Goal: Task Accomplishment & Management: Use online tool/utility

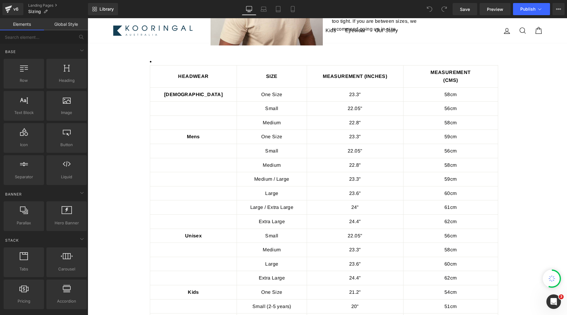
scroll to position [444, 0]
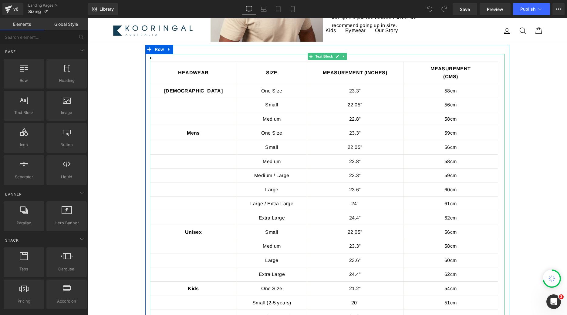
click at [219, 65] on td "HEADWEAR" at bounding box center [193, 73] width 86 height 22
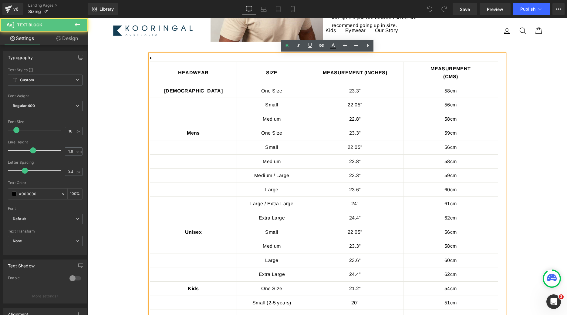
click at [258, 66] on td "SIZE" at bounding box center [271, 73] width 69 height 22
click at [189, 61] on li "HEADWEAR SIZE MEASUREMENT (INCHES) MEASUREMENT (CMS) [DEMOGRAPHIC_DATA] One Siz…" at bounding box center [327, 210] width 355 height 313
click at [182, 58] on li "HEADWEAR SIZE MEASUREMENT (INCHES) MEASUREMENT (CMS) [DEMOGRAPHIC_DATA] One Siz…" at bounding box center [327, 210] width 355 height 313
click at [367, 46] on icon at bounding box center [367, 45] width 7 height 7
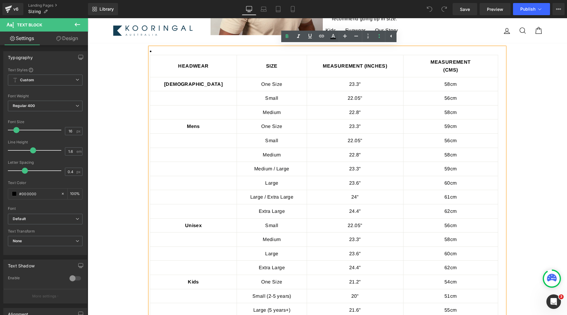
scroll to position [448, 0]
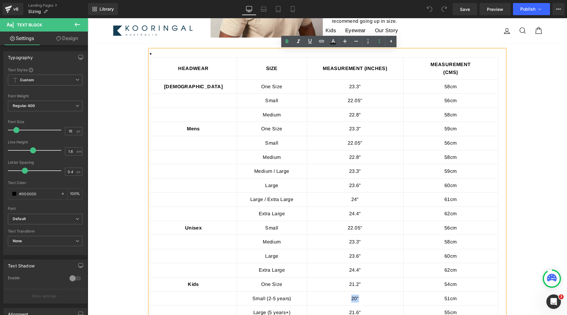
drag, startPoint x: 153, startPoint y: 56, endPoint x: 469, endPoint y: 298, distance: 398.6
click at [469, 298] on li "HEADWEAR SIZE MEASUREMENT (INCHES) MEASUREMENT (CMS) [DEMOGRAPHIC_DATA] One Siz…" at bounding box center [327, 206] width 355 height 313
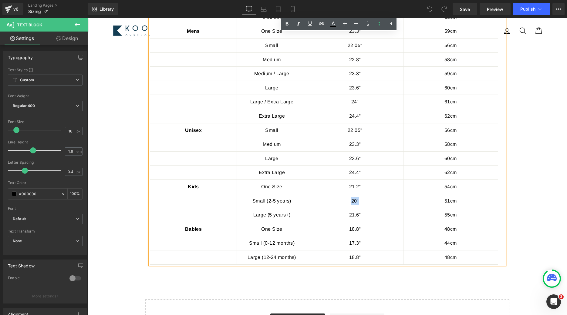
scroll to position [565, 0]
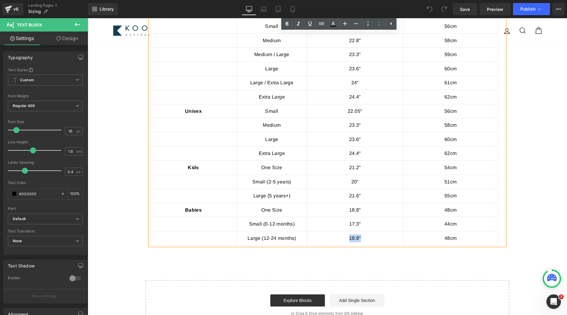
click at [487, 241] on td "48cm" at bounding box center [451, 239] width 94 height 14
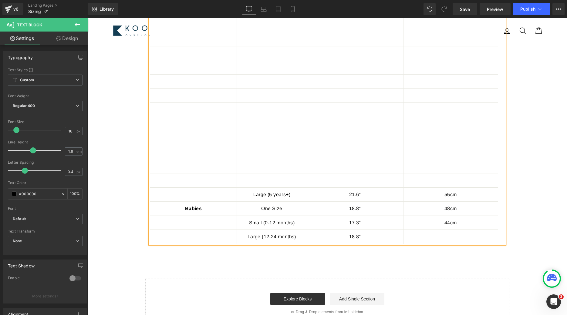
scroll to position [559, 0]
drag, startPoint x: 486, startPoint y: 238, endPoint x: 171, endPoint y: 54, distance: 364.0
click at [171, 54] on tbody "Large (5 years+) 21.6" 55cm Babies One Size 18.8" 48cm Small (0-12 months) 17.3…" at bounding box center [324, 95] width 348 height 296
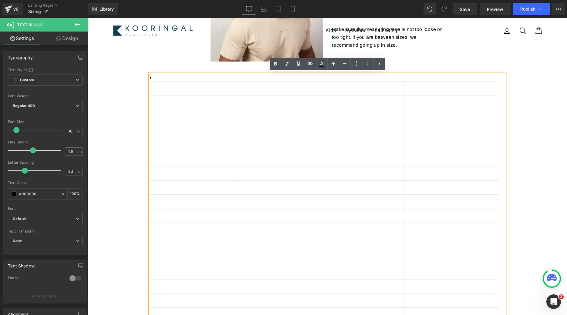
scroll to position [419, 0]
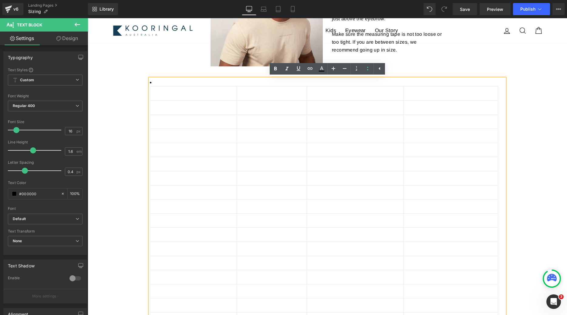
click at [164, 95] on td at bounding box center [193, 93] width 86 height 14
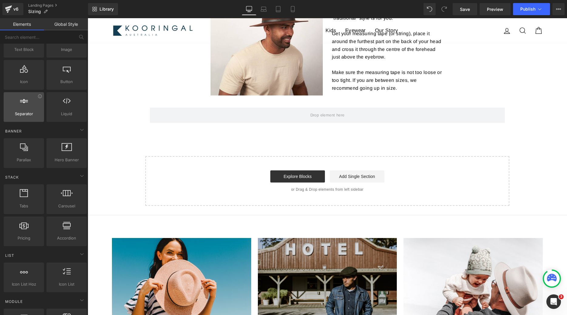
scroll to position [0, 0]
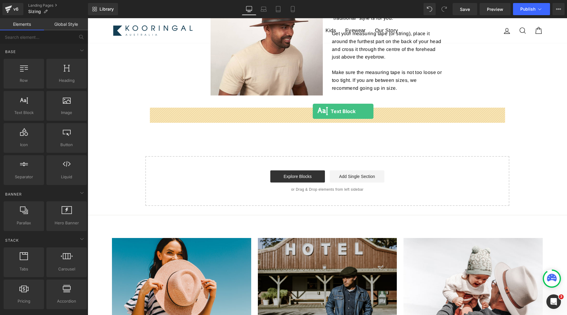
drag, startPoint x: 107, startPoint y: 118, endPoint x: 313, endPoint y: 111, distance: 205.9
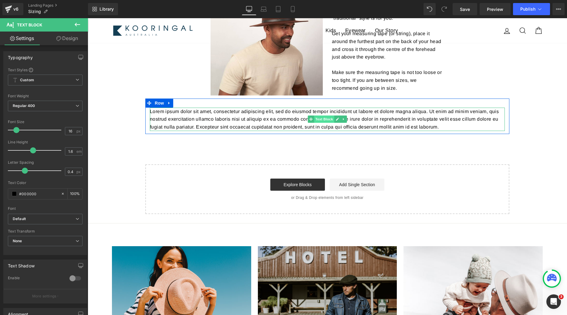
click at [317, 122] on span "Text Block" at bounding box center [324, 119] width 20 height 7
click at [339, 119] on link at bounding box center [337, 119] width 6 height 7
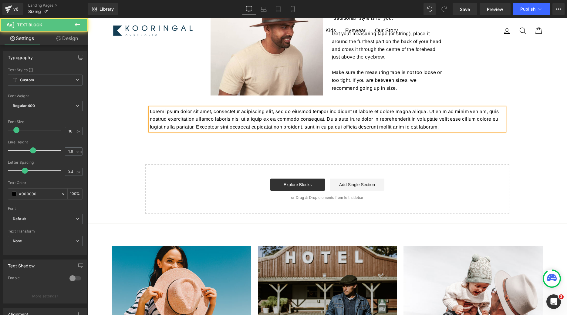
click at [336, 128] on p "Lorem ipsum dolor sit amet, consectetur adipiscing elit, sed do eiusmod tempor …" at bounding box center [327, 119] width 355 height 23
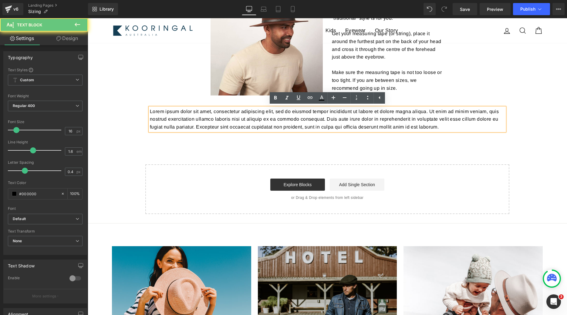
click at [336, 128] on p "Lorem ipsum dolor sit amet, consectetur adipiscing elit, sed do eiusmod tempor …" at bounding box center [327, 119] width 355 height 23
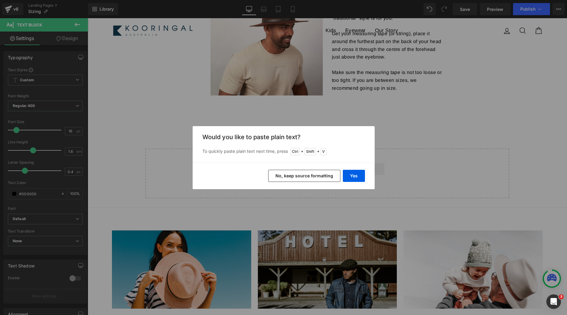
click at [328, 177] on button "No, keep source formatting" at bounding box center [304, 176] width 72 height 12
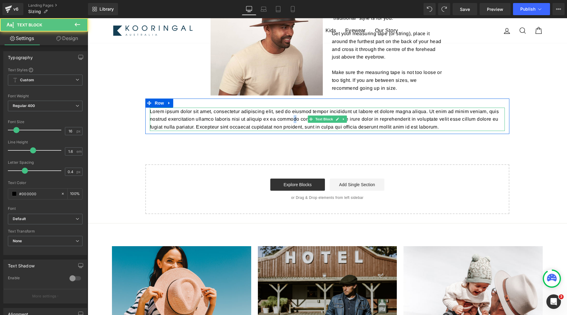
drag, startPoint x: 296, startPoint y: 120, endPoint x: 293, endPoint y: 118, distance: 3.3
click at [293, 118] on p "Lorem ipsum dolor sit amet, consectetur adipiscing elit, sed do eiusmod tempor …" at bounding box center [327, 119] width 355 height 23
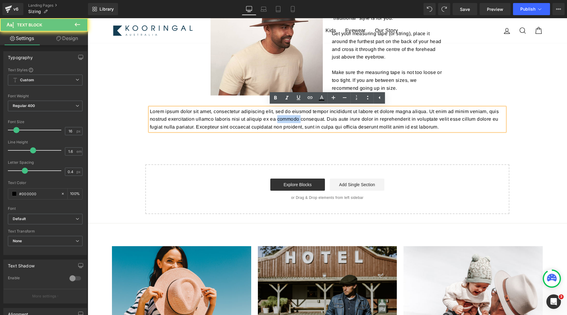
click at [293, 118] on p "Lorem ipsum dolor sit amet, consectetur adipiscing elit, sed do eiusmod tempor …" at bounding box center [327, 119] width 355 height 23
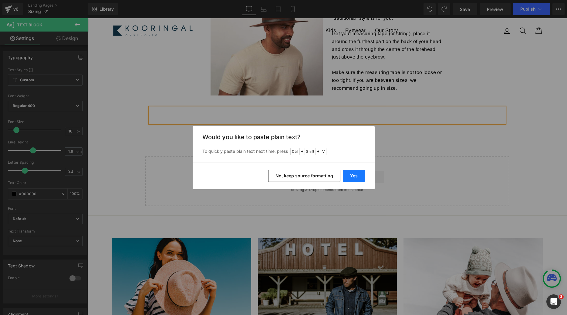
click at [354, 178] on button "Yes" at bounding box center [354, 176] width 22 height 12
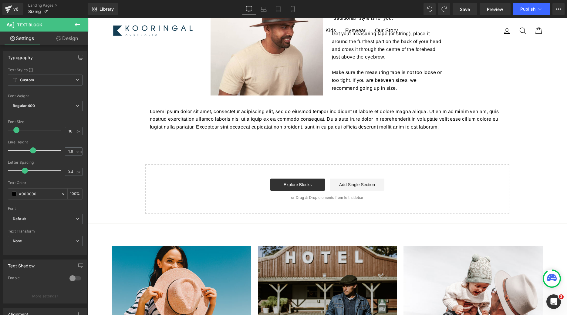
click at [260, 115] on p "Lorem ipsum dolor sit amet, consectetur adipiscing elit, sed do eiusmod tempor …" at bounding box center [327, 119] width 355 height 23
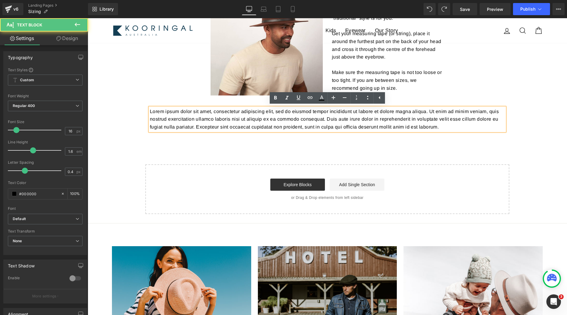
click at [260, 115] on p "Lorem ipsum dolor sit amet, consectetur adipiscing elit, sed do eiusmod tempor …" at bounding box center [327, 119] width 355 height 23
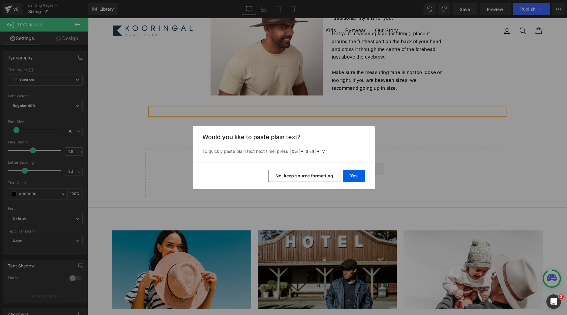
click at [319, 171] on button "No, keep source formatting" at bounding box center [304, 176] width 72 height 12
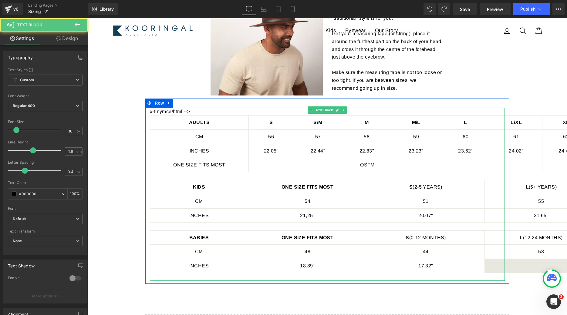
drag, startPoint x: 195, startPoint y: 113, endPoint x: 146, endPoint y: 113, distance: 49.2
click at [146, 113] on div "x-tinymce/html --> ADULTS S S/M M M/L L L/XL XL CM 56 57 58 59 60 61 62 INCHES …" at bounding box center [327, 191] width 364 height 185
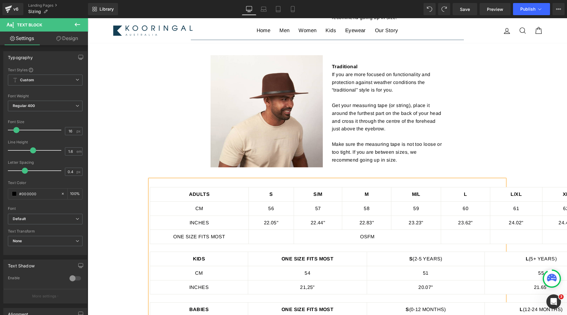
scroll to position [376, 0]
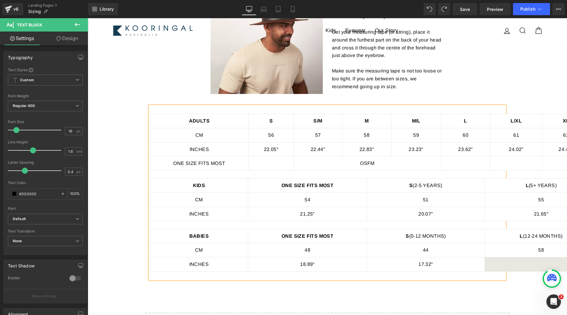
click at [248, 185] on td "ONE SIZE FITS MOST" at bounding box center [307, 186] width 119 height 14
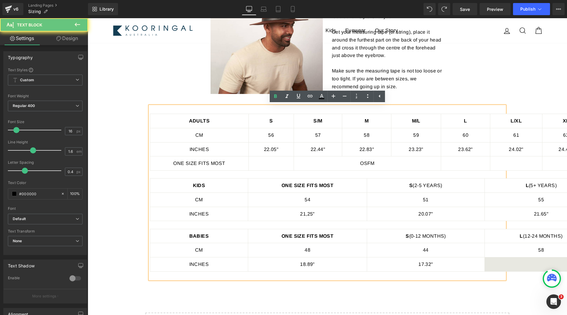
click at [241, 185] on td "KIDS" at bounding box center [199, 186] width 98 height 14
drag, startPoint x: 249, startPoint y: 185, endPoint x: 207, endPoint y: 185, distance: 42.2
click at [207, 185] on tr "KIDS ONE SIZE FITS MOST S (2-5 YEARS) L (5+ YEARS)" at bounding box center [374, 186] width 448 height 14
click at [207, 185] on td "KIDS" at bounding box center [199, 186] width 98 height 14
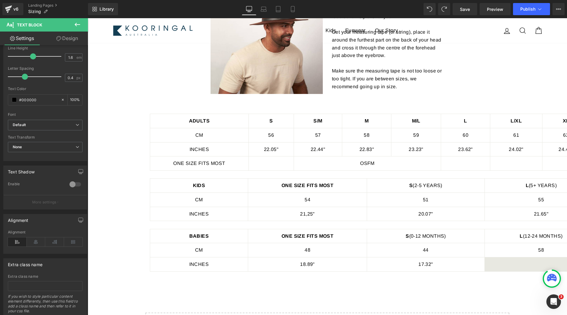
scroll to position [109, 0]
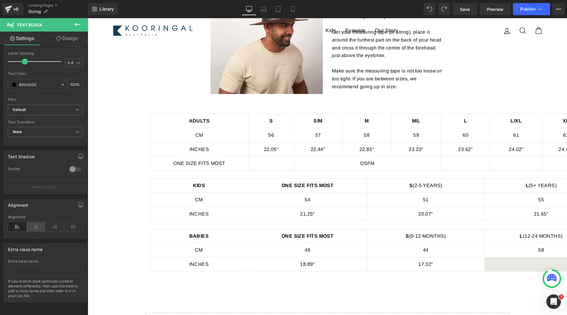
click at [36, 227] on icon at bounding box center [36, 226] width 19 height 9
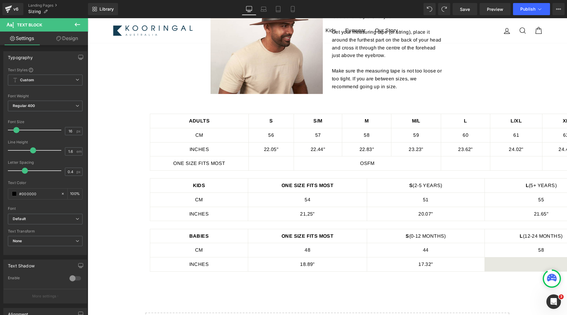
click at [59, 39] on icon at bounding box center [58, 38] width 5 height 5
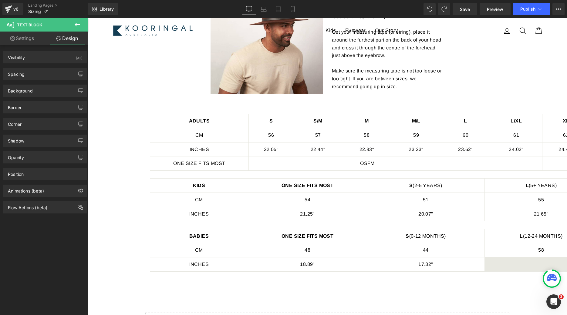
click at [34, 39] on link "Settings" at bounding box center [22, 39] width 44 height 14
type input "100"
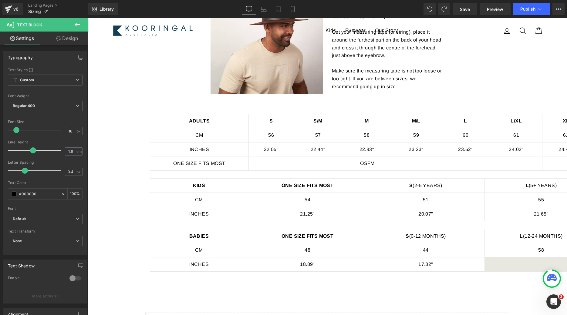
click at [70, 23] on button at bounding box center [77, 24] width 21 height 13
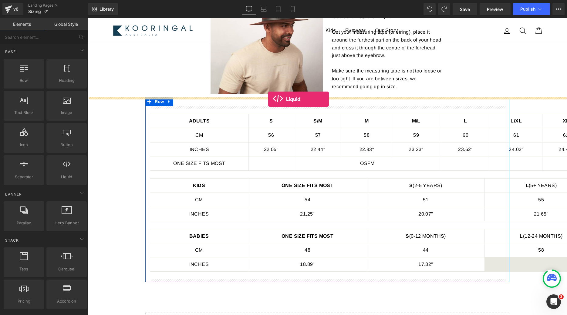
drag, startPoint x: 153, startPoint y: 178, endPoint x: 266, endPoint y: 99, distance: 138.2
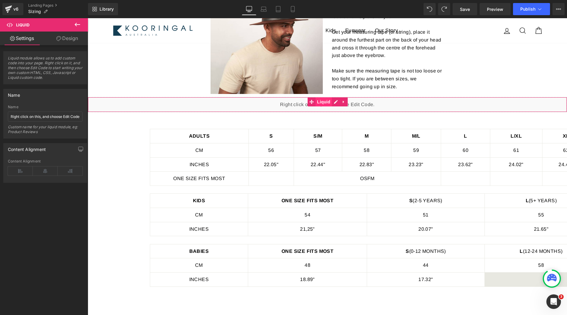
click at [321, 104] on span "Liquid" at bounding box center [324, 101] width 16 height 9
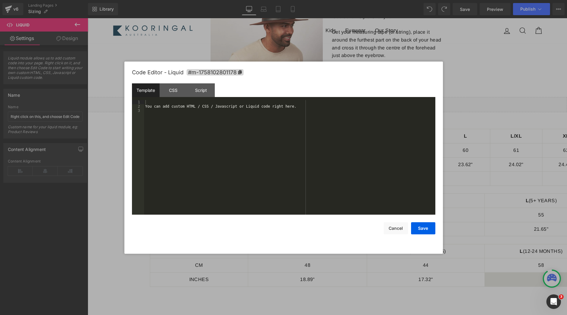
click at [271, 130] on div "You can add custom HTML / CSS / Javascript or Liquid code right here." at bounding box center [289, 161] width 291 height 123
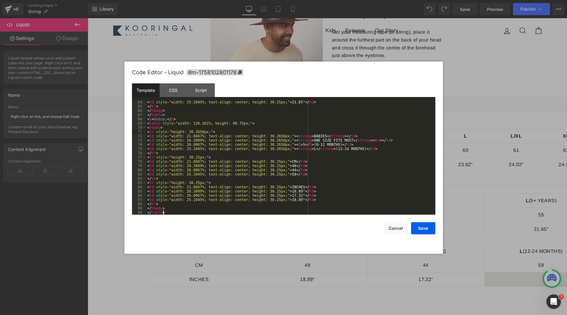
scroll to position [268, 0]
click at [271, 130] on div "< td style = "width: 25.1045%; text-align: center; height: 30.25px;" > 21.65" <…" at bounding box center [290, 161] width 289 height 123
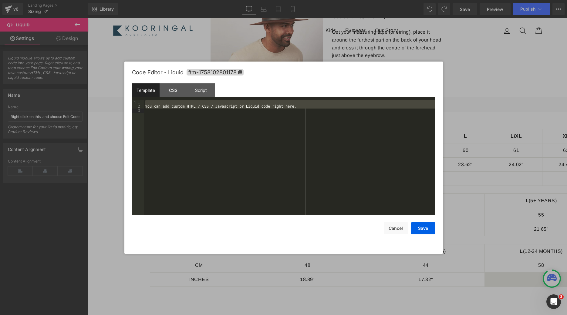
scroll to position [259, 0]
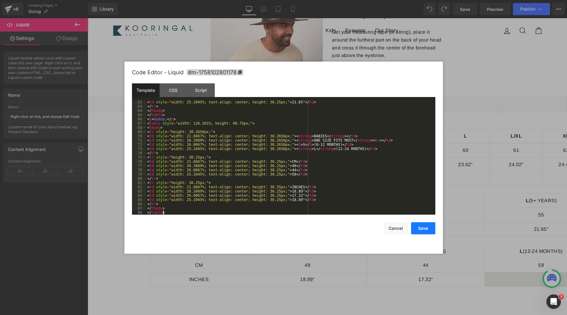
click at [430, 230] on button "Save" at bounding box center [423, 228] width 24 height 12
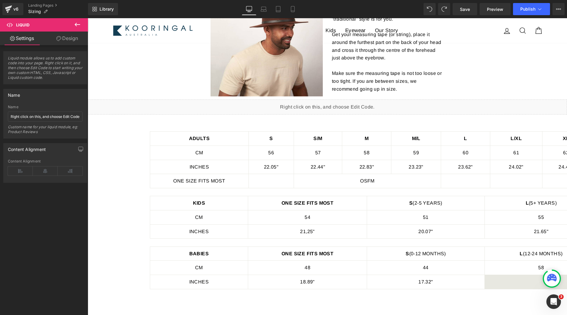
scroll to position [351, 0]
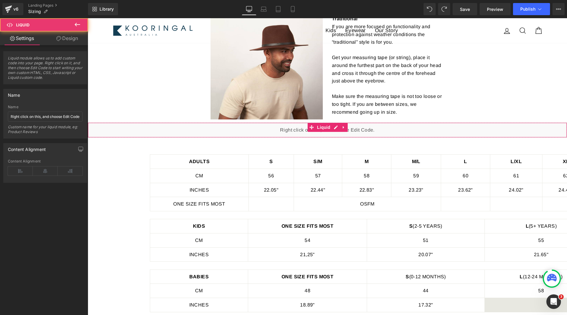
click at [342, 135] on div "Liquid" at bounding box center [327, 130] width 479 height 15
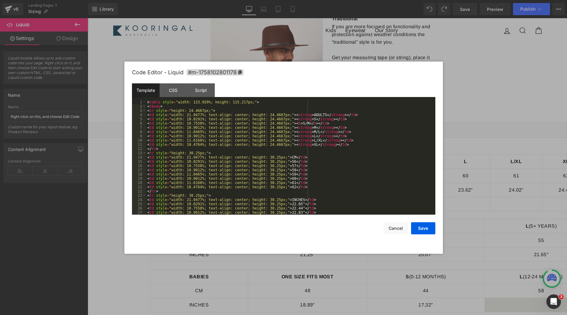
click at [234, 130] on div "< table style = "width: 123.929%; height: 115.217px;" > < tbody > < tr style = …" at bounding box center [290, 161] width 289 height 123
click at [199, 94] on div "Script" at bounding box center [201, 90] width 28 height 14
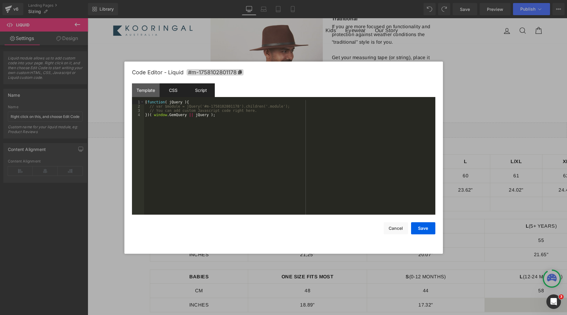
click at [168, 91] on div "CSS" at bounding box center [174, 90] width 28 height 14
click at [398, 230] on button "Cancel" at bounding box center [396, 228] width 24 height 12
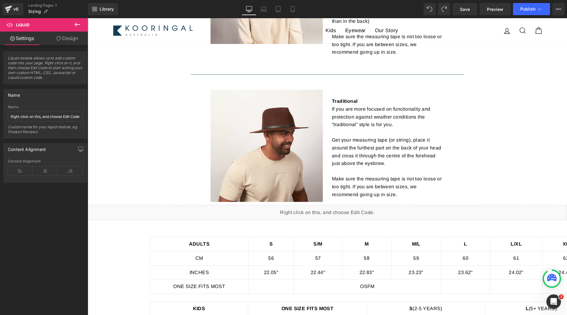
scroll to position [267, 0]
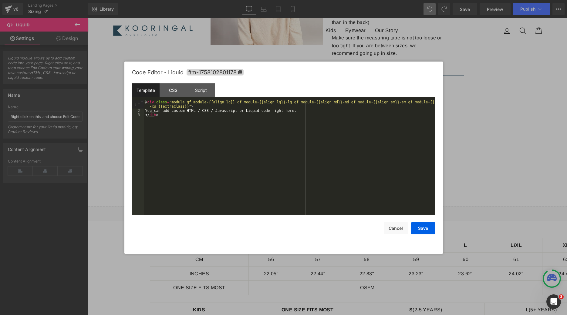
click at [272, 110] on div "< div class = "module gf_module-{{align_lg}} gf_module-{{align_lg}}-lg gf_modul…" at bounding box center [289, 163] width 291 height 127
drag, startPoint x: 298, startPoint y: 111, endPoint x: 144, endPoint y: 110, distance: 153.9
click at [144, 110] on div "< div class = "module gf_module-{{align_lg}} gf_module-{{align_lg}}-lg gf_modul…" at bounding box center [289, 163] width 291 height 127
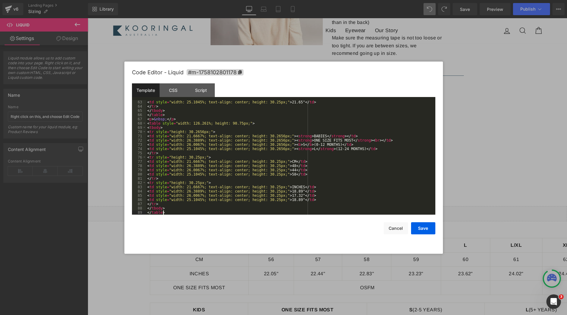
scroll to position [268, 0]
click at [429, 230] on button "Save" at bounding box center [423, 228] width 24 height 12
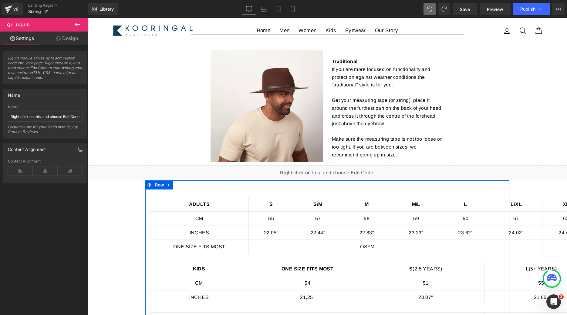
scroll to position [313, 0]
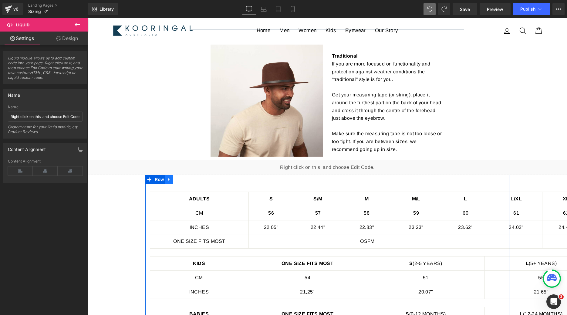
click at [169, 181] on icon at bounding box center [168, 179] width 1 height 3
click at [187, 180] on icon at bounding box center [185, 180] width 4 height 4
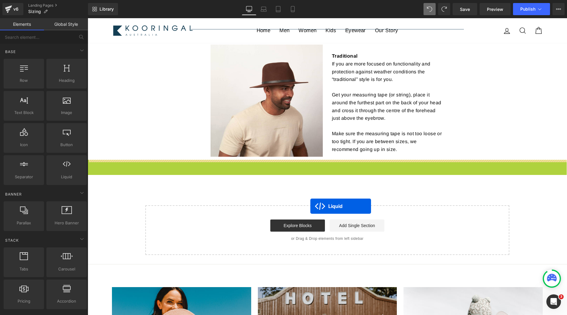
drag, startPoint x: 312, startPoint y: 161, endPoint x: 310, endPoint y: 206, distance: 44.3
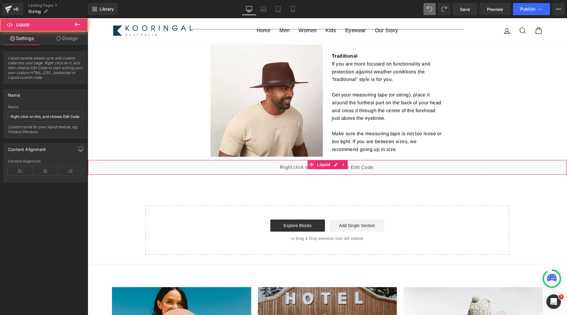
click at [313, 164] on icon at bounding box center [312, 165] width 4 height 4
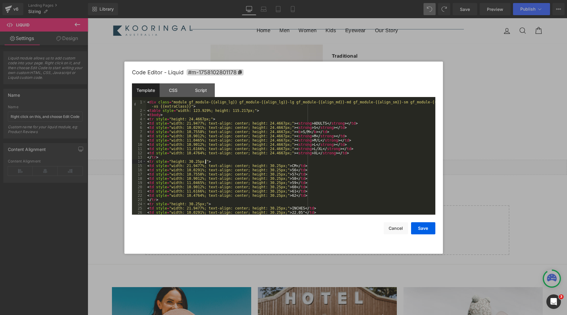
click at [258, 160] on div "< div class = "module gf_module-{{align_lg}} gf_module-{{align_lg}}-lg gf_modul…" at bounding box center [290, 163] width 289 height 127
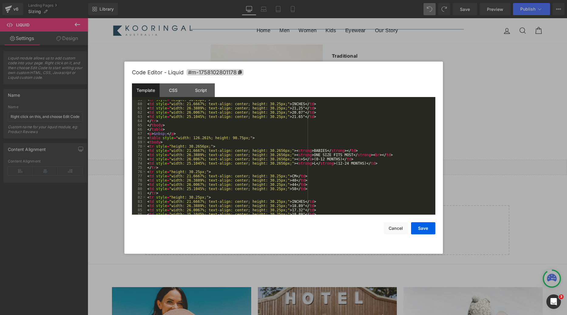
scroll to position [272, 0]
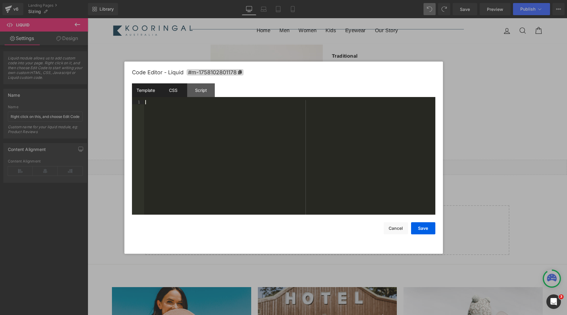
click at [162, 90] on div "CSS" at bounding box center [174, 90] width 28 height 14
click at [212, 168] on div "#m-1758102801178 { }" at bounding box center [289, 161] width 291 height 123
click at [395, 225] on button "Cancel" at bounding box center [396, 228] width 24 height 12
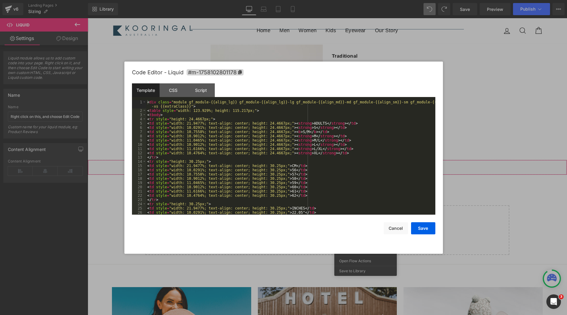
scroll to position [4, 0]
click at [242, 160] on div "< div class = "module gf_module-{{align_lg}} gf_module-{{align_lg}}-lg gf_modul…" at bounding box center [290, 163] width 289 height 127
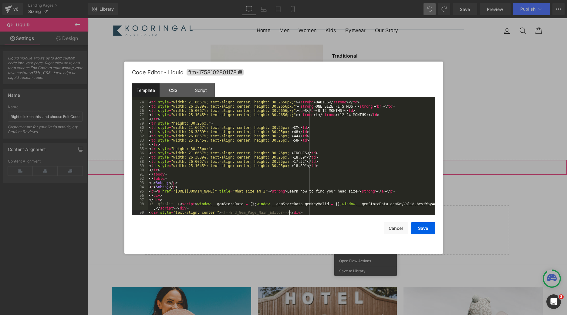
scroll to position [310, 0]
drag, startPoint x: 148, startPoint y: 191, endPoint x: 426, endPoint y: 191, distance: 277.7
click at [426, 191] on div "< td style = "width: 21.6667%; text-align: center; height: 30.2656px;" > < stro…" at bounding box center [291, 161] width 287 height 123
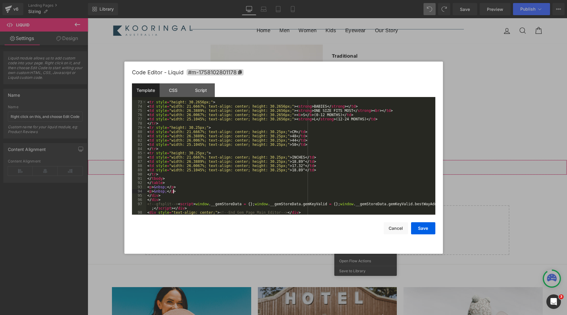
scroll to position [306, 0]
click at [427, 231] on button "Save" at bounding box center [423, 228] width 24 height 12
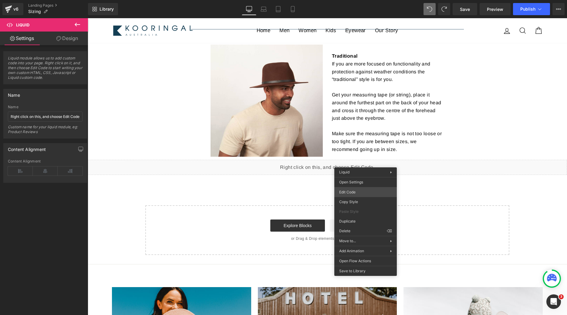
click at [366, 0] on div "Liquid You are previewing how the will restyle your page. You can not edit Elem…" at bounding box center [283, 0] width 567 height 0
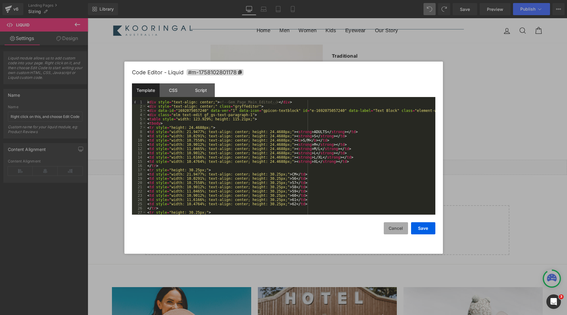
click at [390, 229] on button "Cancel" at bounding box center [396, 228] width 24 height 12
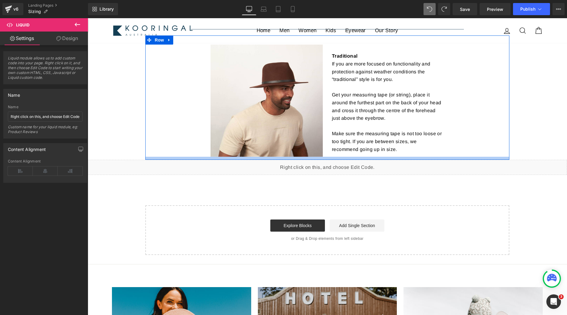
click at [189, 157] on div at bounding box center [327, 158] width 364 height 3
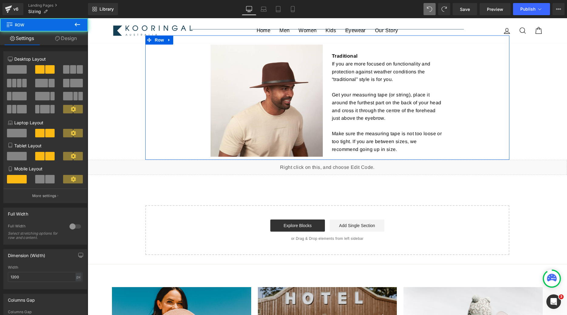
click at [185, 163] on div "Liquid" at bounding box center [327, 167] width 479 height 15
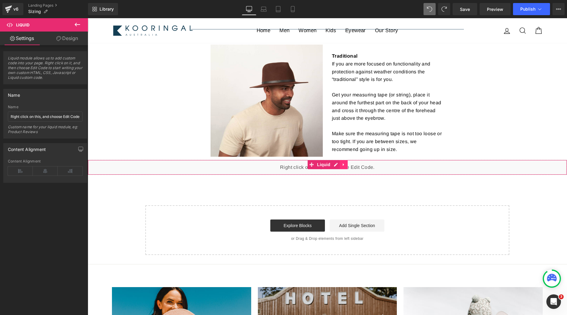
click at [346, 163] on link at bounding box center [344, 164] width 8 height 9
click at [344, 164] on link at bounding box center [348, 164] width 8 height 9
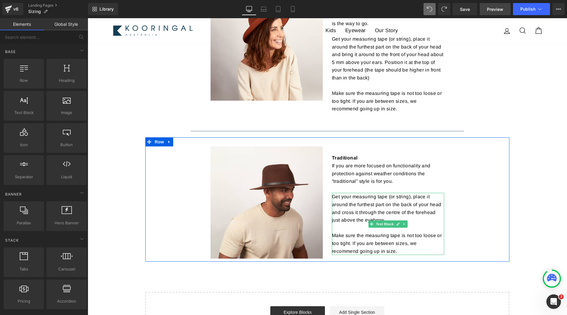
scroll to position [207, 0]
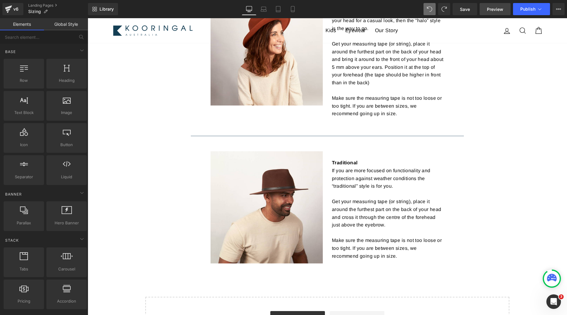
click at [491, 11] on span "Preview" at bounding box center [495, 9] width 16 height 6
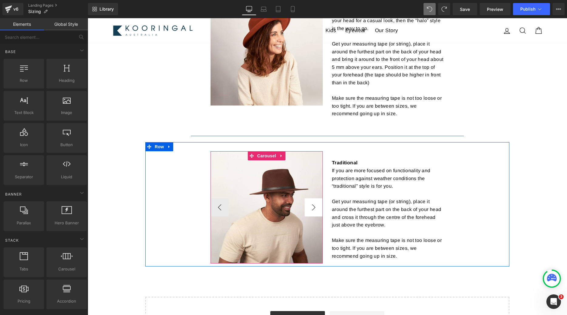
scroll to position [327, 0]
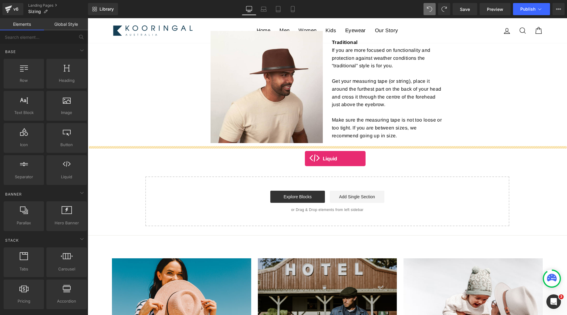
drag, startPoint x: 151, startPoint y: 199, endPoint x: 305, endPoint y: 159, distance: 158.9
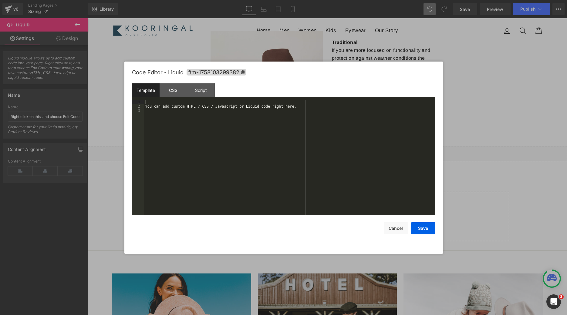
click at [296, 151] on div "You can add custom HTML / CSS / Javascript or Liquid code right here." at bounding box center [289, 161] width 291 height 123
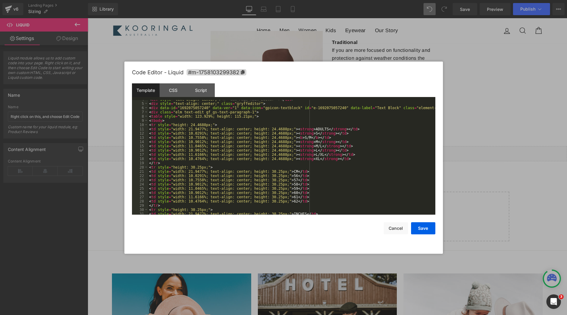
scroll to position [0, 0]
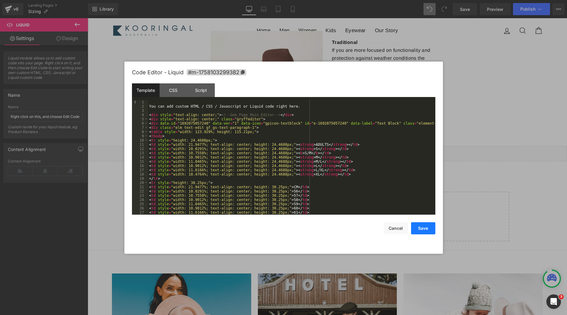
click at [424, 226] on button "Save" at bounding box center [423, 228] width 24 height 12
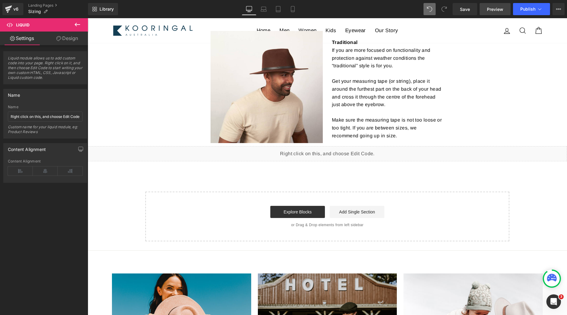
click at [497, 11] on span "Preview" at bounding box center [495, 9] width 16 height 6
click at [458, 12] on link "Save" at bounding box center [465, 9] width 25 height 12
click at [499, 15] on link "Preview" at bounding box center [495, 9] width 31 height 12
click at [431, 156] on div "Liquid" at bounding box center [327, 153] width 479 height 15
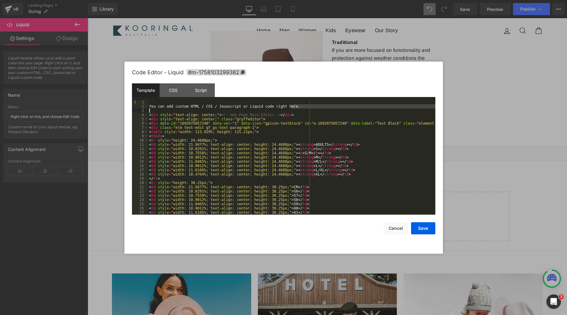
drag, startPoint x: 296, startPoint y: 107, endPoint x: 136, endPoint y: 109, distance: 160.2
click at [148, 109] on div "You can add custom HTML / CSS / Javascript or Liquid code right here. < div sty…" at bounding box center [291, 157] width 287 height 115
click at [151, 106] on div "You can add custom HTML / CSS / Javascript or Liquid code right here. < div sty…" at bounding box center [291, 161] width 287 height 123
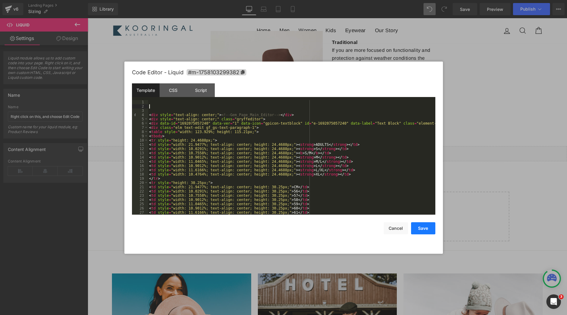
click at [419, 229] on button "Save" at bounding box center [423, 228] width 24 height 12
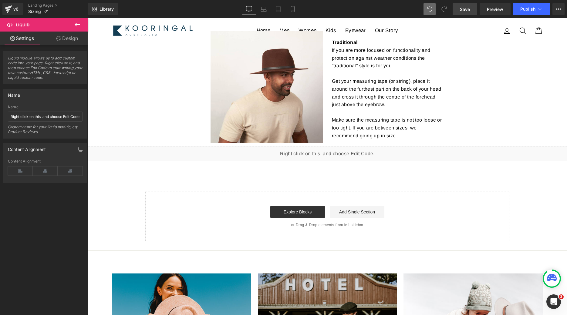
click at [457, 11] on link "Save" at bounding box center [465, 9] width 25 height 12
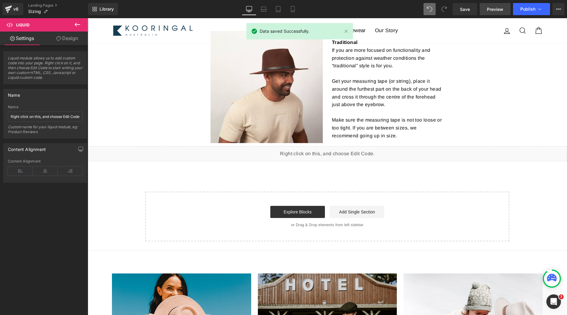
click at [490, 9] on span "Preview" at bounding box center [495, 9] width 16 height 6
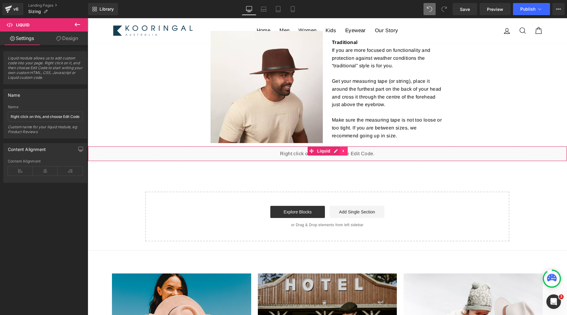
click at [345, 155] on link at bounding box center [344, 151] width 8 height 9
click at [346, 149] on link at bounding box center [348, 151] width 8 height 9
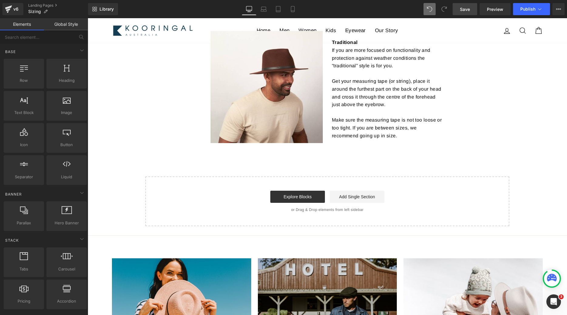
click at [474, 8] on link "Save" at bounding box center [465, 9] width 25 height 12
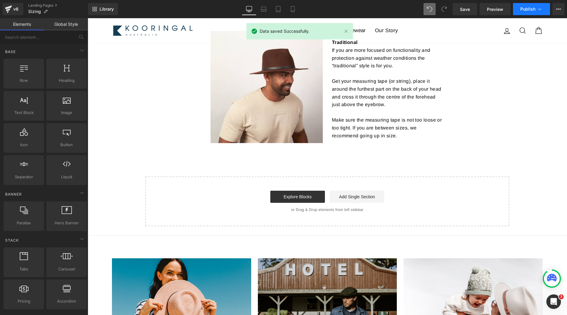
click at [522, 5] on button "Publish" at bounding box center [531, 9] width 37 height 12
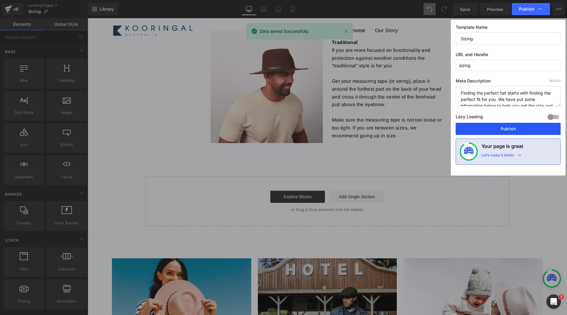
click at [493, 124] on button "Publish" at bounding box center [508, 129] width 105 height 12
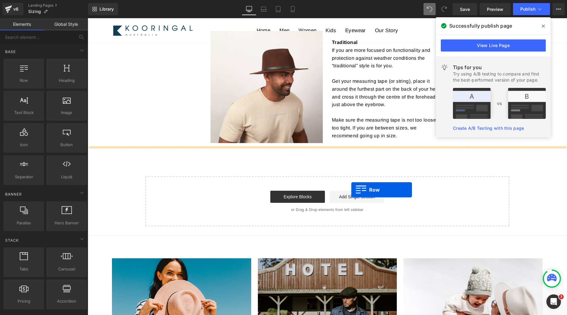
drag, startPoint x: 109, startPoint y: 104, endPoint x: 351, endPoint y: 190, distance: 257.5
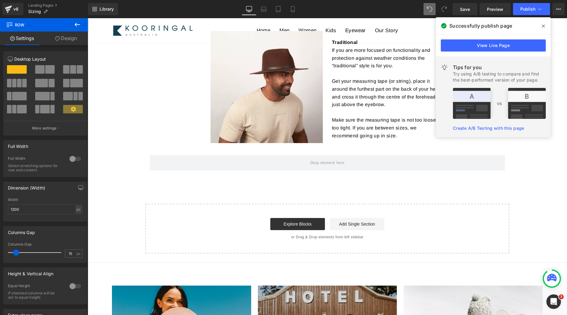
click at [77, 19] on button at bounding box center [77, 24] width 21 height 13
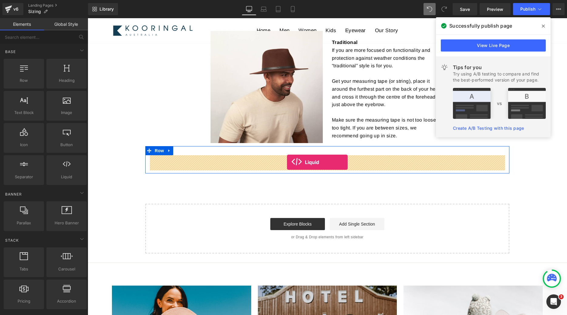
drag, startPoint x: 154, startPoint y: 196, endPoint x: 287, endPoint y: 162, distance: 137.7
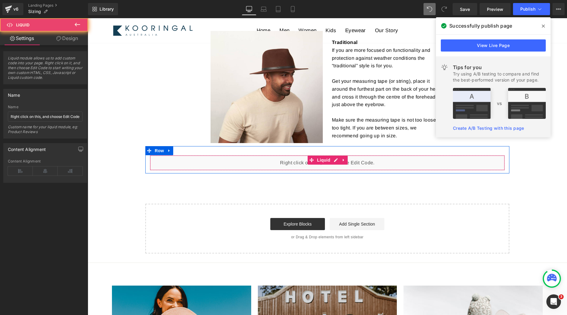
click at [364, 165] on div "Liquid" at bounding box center [327, 162] width 355 height 15
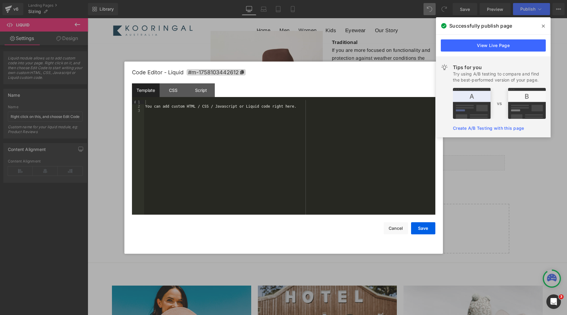
click at [167, 105] on div "You can add custom HTML / CSS / Javascript or Liquid code right here." at bounding box center [289, 161] width 291 height 123
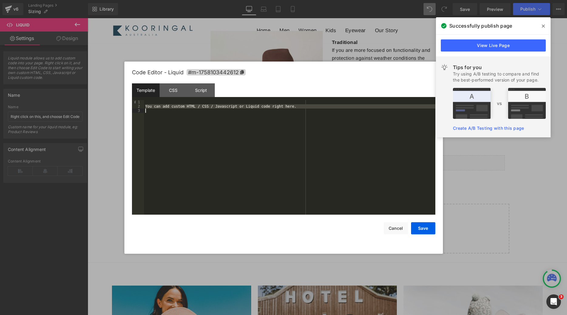
click at [167, 105] on div "You can add custom HTML / CSS / Javascript or Liquid code right here." at bounding box center [289, 161] width 291 height 123
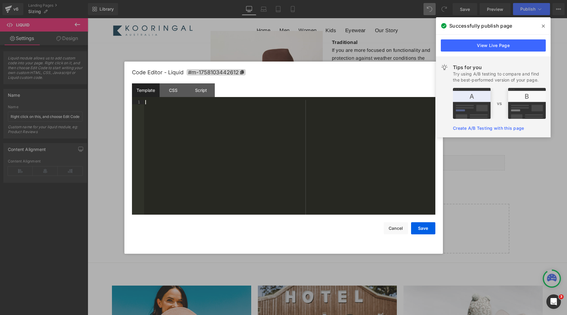
scroll to position [310, 0]
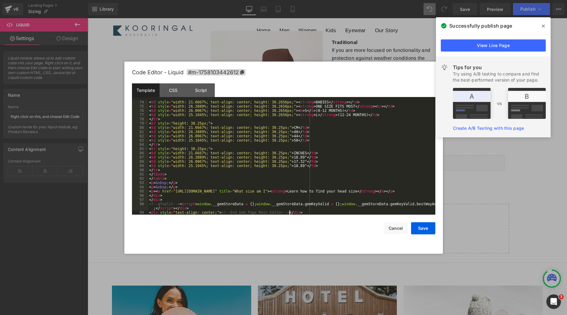
click at [253, 198] on div "< td style = "width: 21.6667%; text-align: center; height: 30.2656px;" > < stro…" at bounding box center [291, 161] width 287 height 123
click at [208, 189] on div "< td style = "width: 21.6667%; text-align: center; height: 30.2656px;" > < stro…" at bounding box center [291, 161] width 287 height 123
click at [426, 230] on button "Save" at bounding box center [423, 228] width 24 height 12
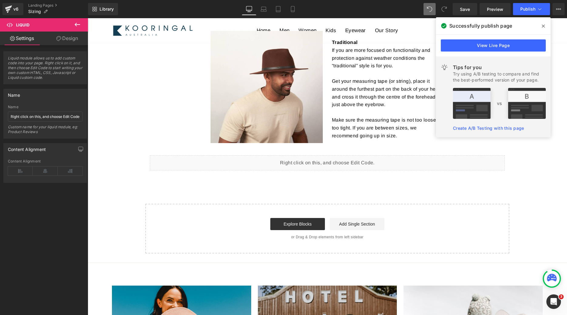
click at [543, 24] on icon at bounding box center [543, 26] width 3 height 5
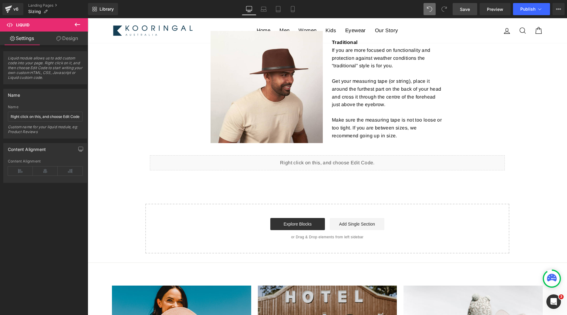
click at [466, 13] on link "Save" at bounding box center [465, 9] width 25 height 12
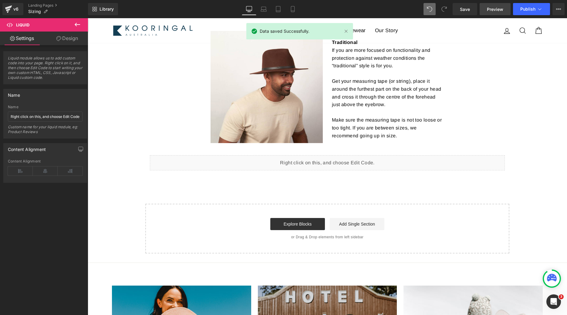
click at [492, 8] on span "Preview" at bounding box center [495, 9] width 16 height 6
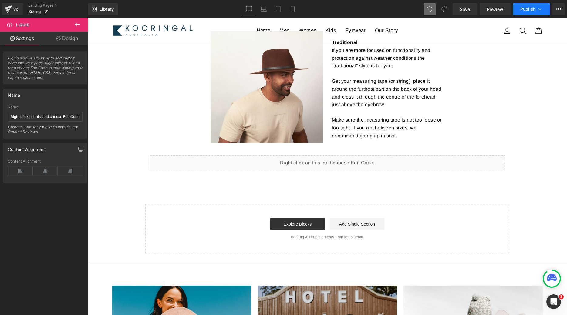
click at [521, 12] on button "Publish" at bounding box center [531, 9] width 37 height 12
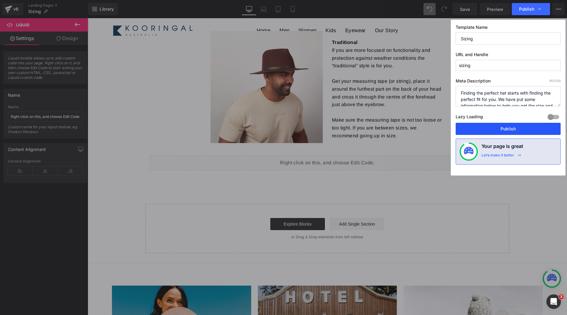
click at [464, 127] on button "Publish" at bounding box center [508, 129] width 105 height 12
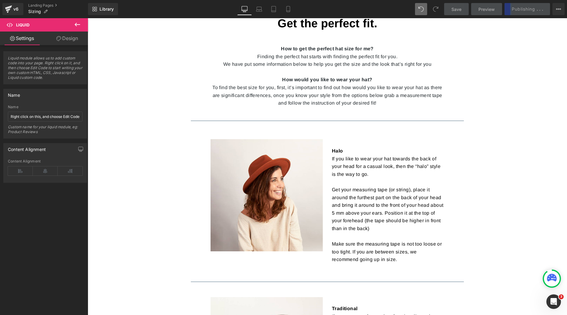
scroll to position [0, 0]
